Goal: Communication & Community: Answer question/provide support

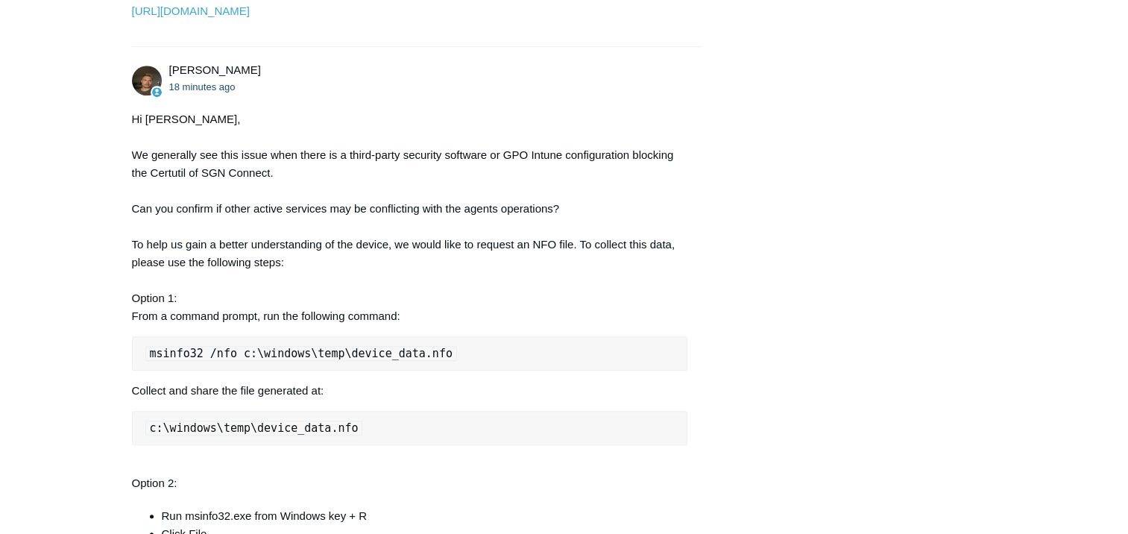
scroll to position [1119, 0]
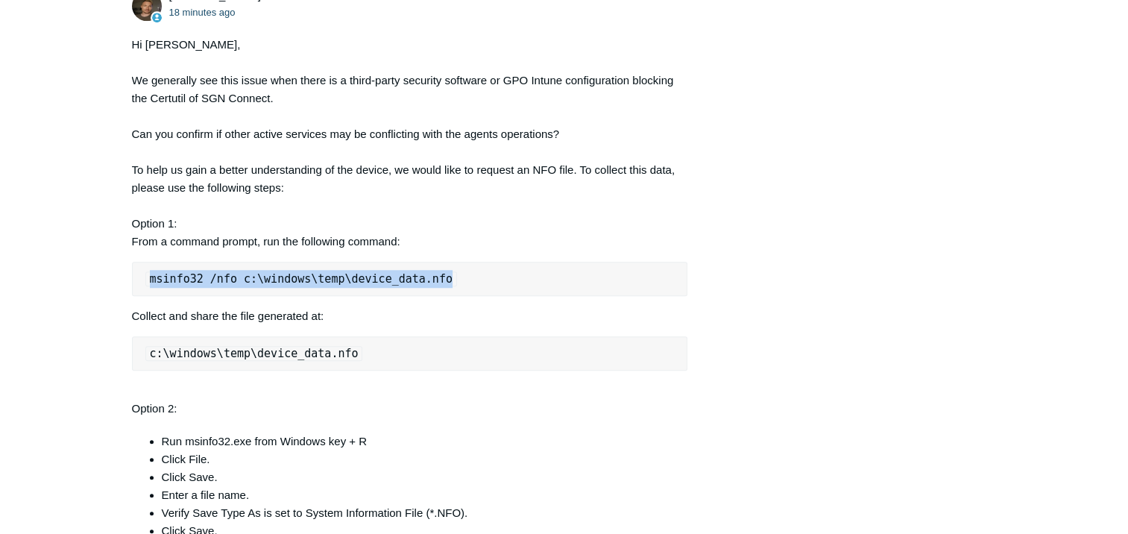
drag, startPoint x: 445, startPoint y: 315, endPoint x: 131, endPoint y: 319, distance: 313.3
click at [132, 296] on pre "msinfo32 /nfo c:\windows\temp\device_data.nfo" at bounding box center [410, 279] width 556 height 34
copy code "msinfo32 /nfo c:\windows\temp\device_data.nfo"
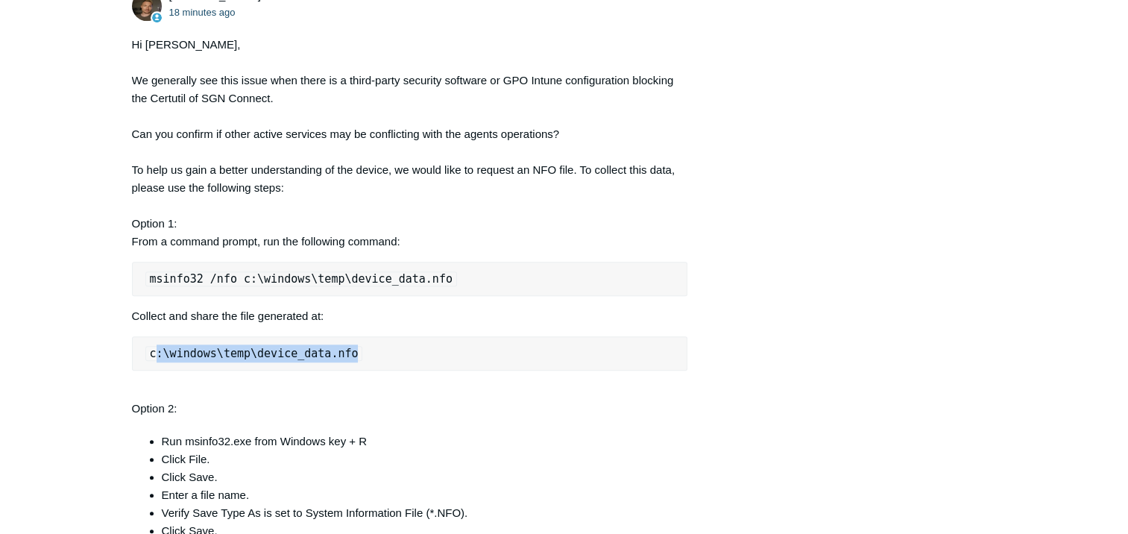
drag, startPoint x: 357, startPoint y: 387, endPoint x: 154, endPoint y: 380, distance: 203.0
click at [154, 371] on pre "c:\windows\temp\device_data.nfo" at bounding box center [410, 353] width 556 height 34
drag, startPoint x: 154, startPoint y: 380, endPoint x: 268, endPoint y: 385, distance: 114.2
click at [268, 361] on code "c:\windows\temp\device_data.nfo" at bounding box center [254, 353] width 218 height 15
click at [247, 361] on code "c:\windows\temp\device_data.nfo" at bounding box center [254, 353] width 218 height 15
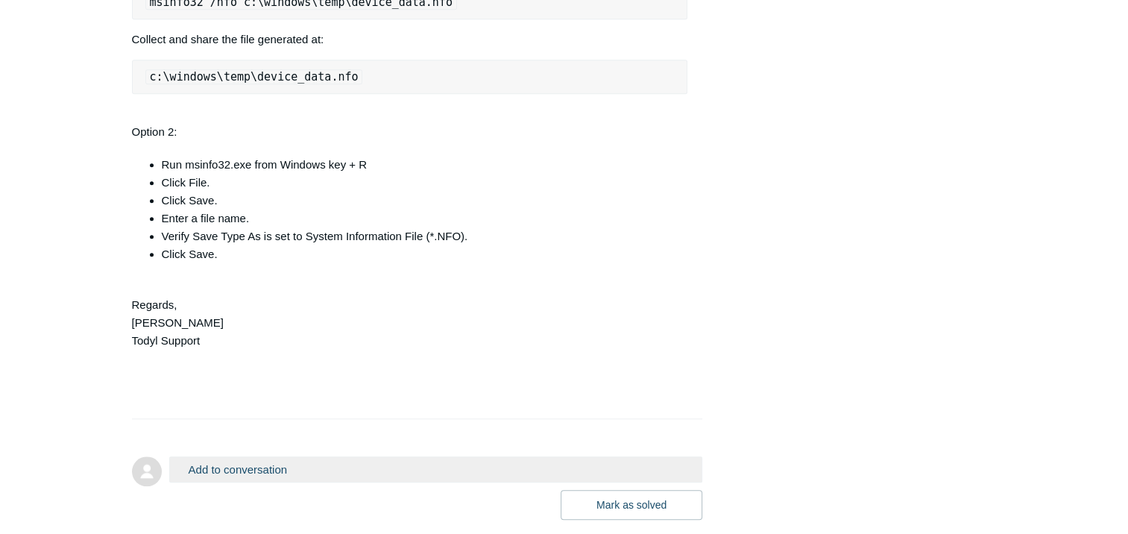
scroll to position [1518, 0]
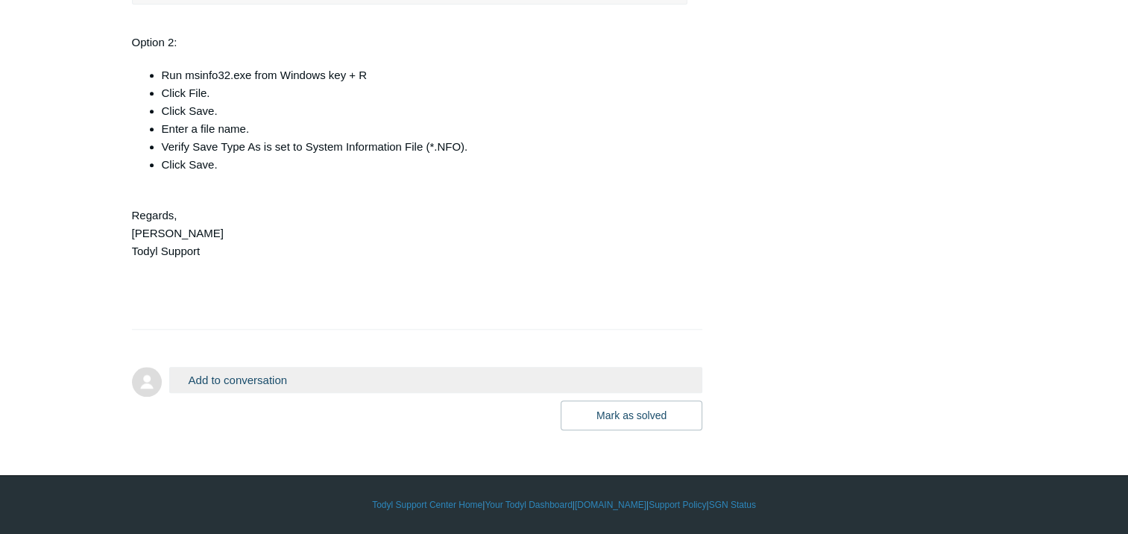
click at [542, 380] on button "Add to conversation" at bounding box center [436, 380] width 534 height 26
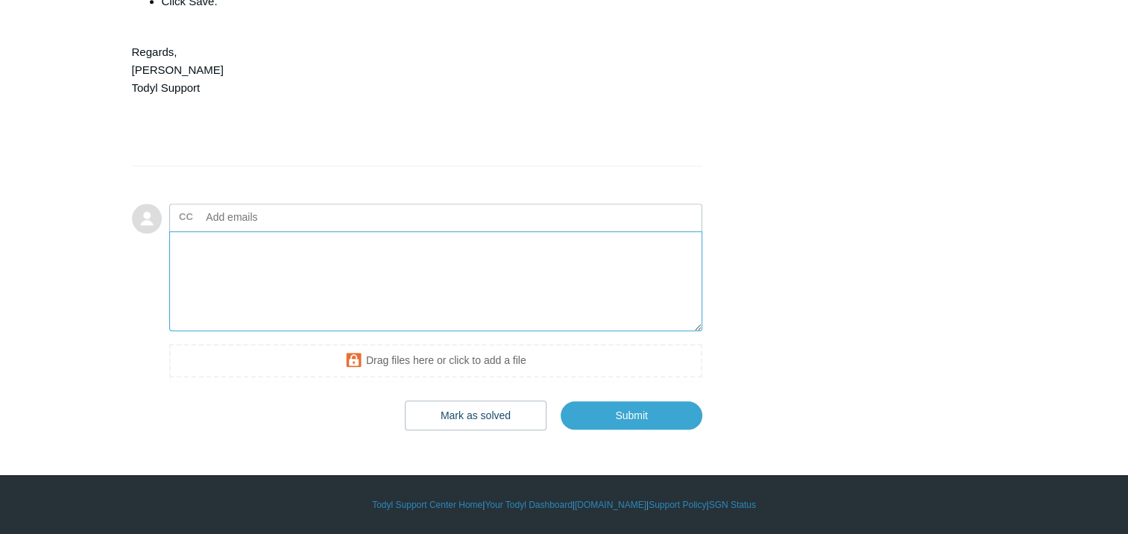
scroll to position [1668, 0]
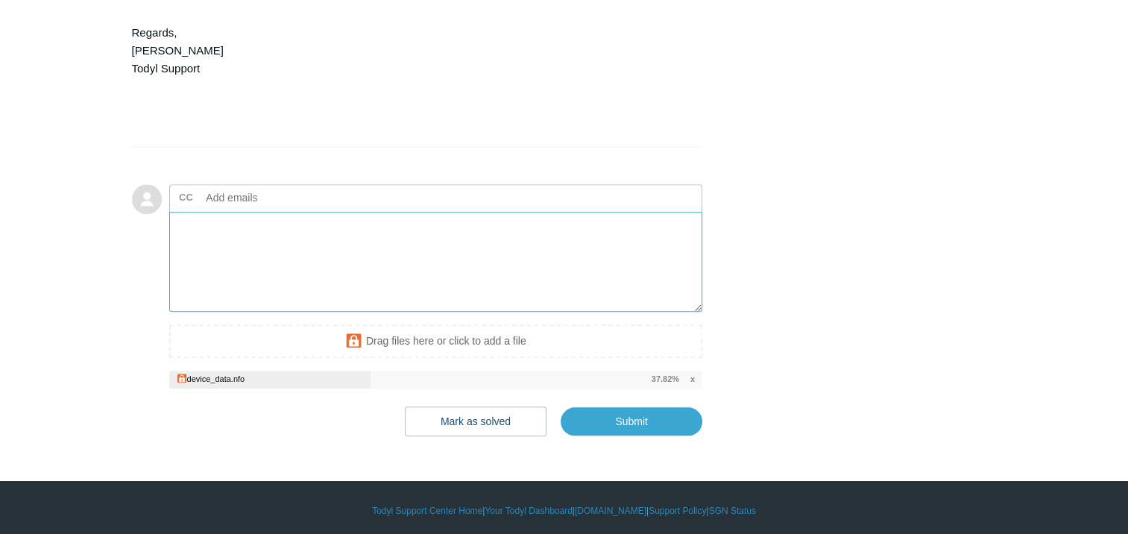
click at [375, 291] on textarea "Add your reply" at bounding box center [436, 262] width 534 height 101
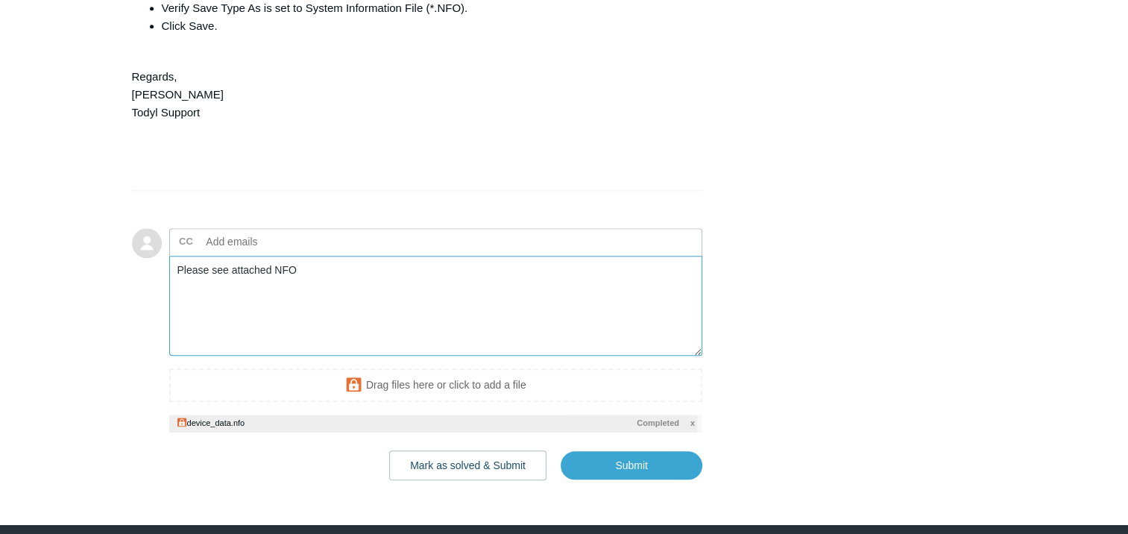
scroll to position [1709, 0]
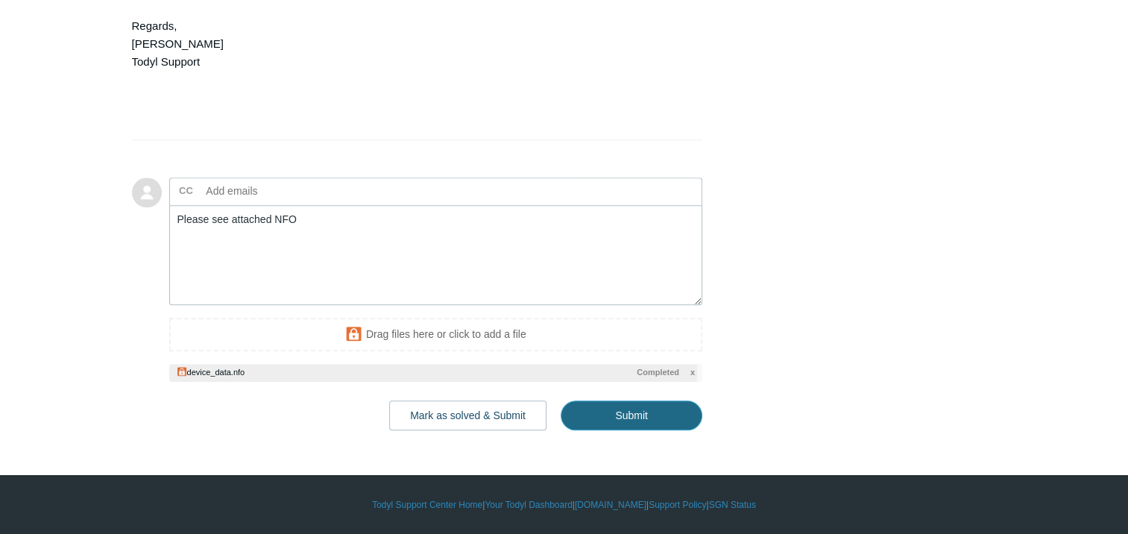
click at [668, 418] on input "Submit" at bounding box center [632, 416] width 142 height 30
type textarea "Please see attached NFO This ticket includes a secure attachment. Use this link…"
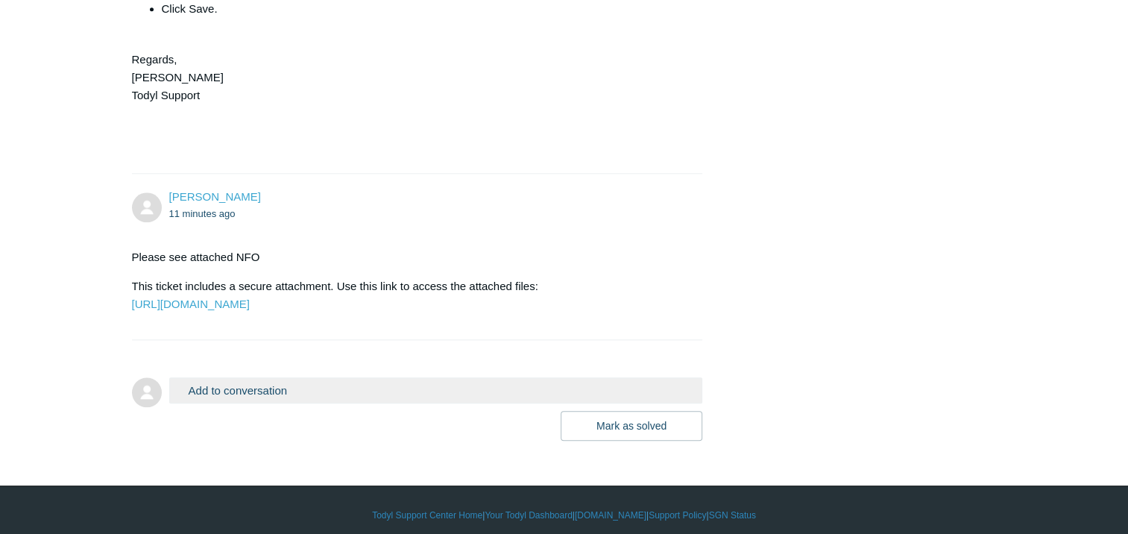
scroll to position [1715, 0]
